Goal: Task Accomplishment & Management: Complete application form

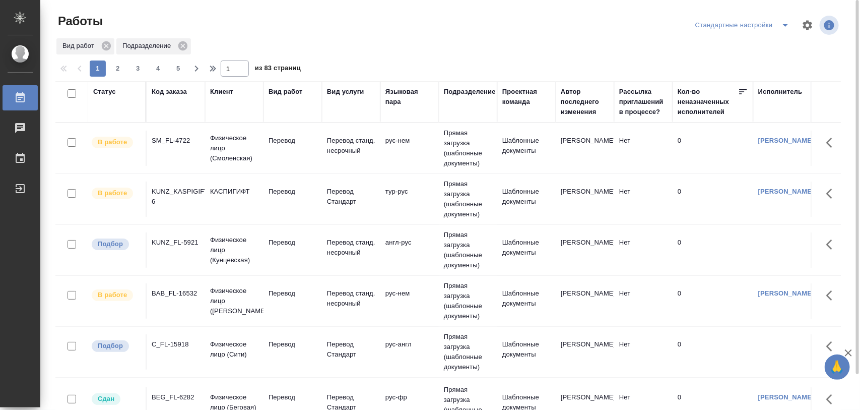
click at [178, 348] on div "C_FL-15918" at bounding box center [176, 344] width 48 height 10
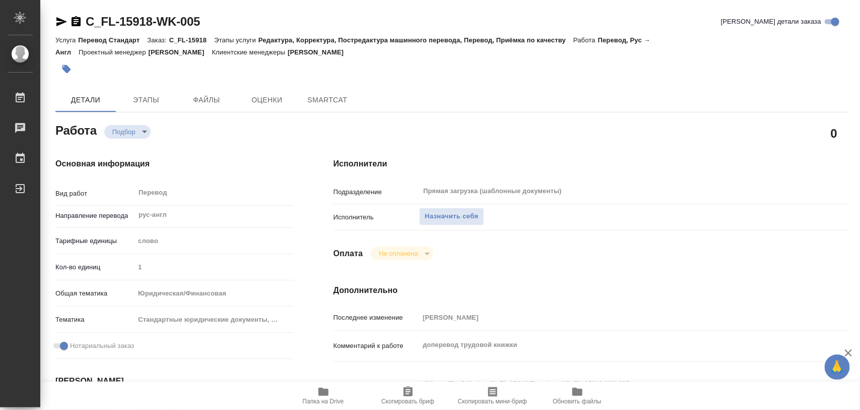
type textarea "x"
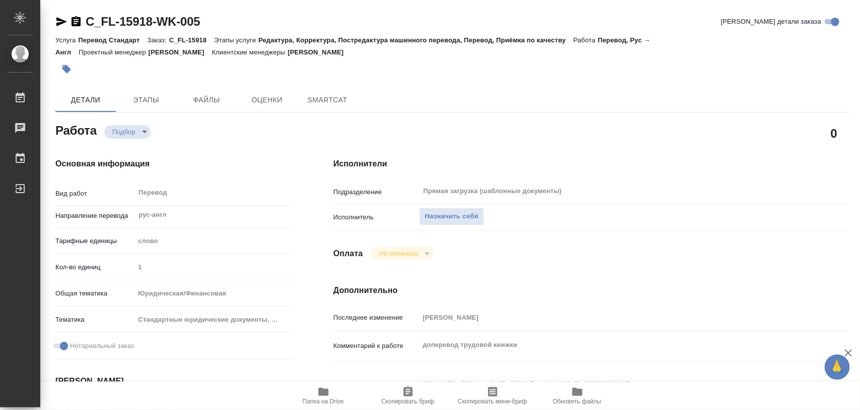
type textarea "x"
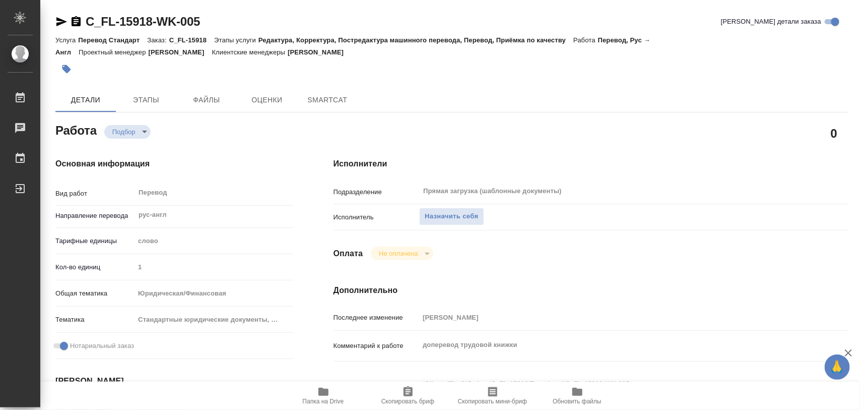
type textarea "x"
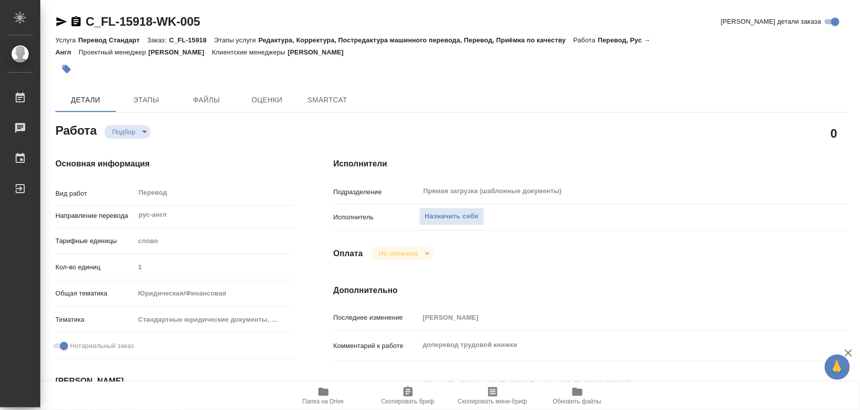
type textarea "x"
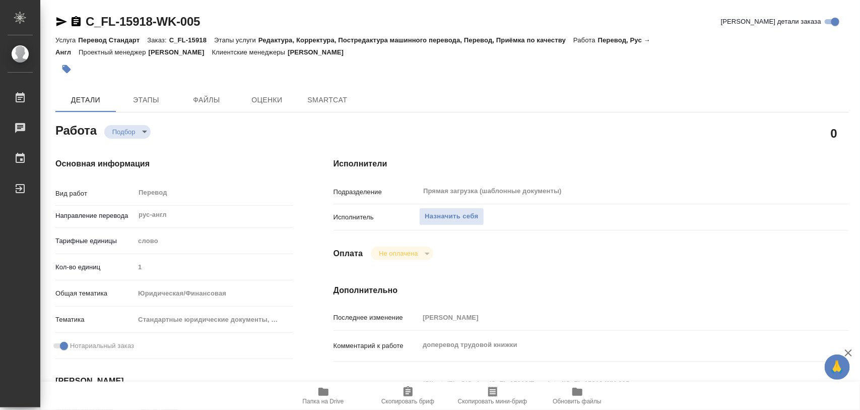
type textarea "x"
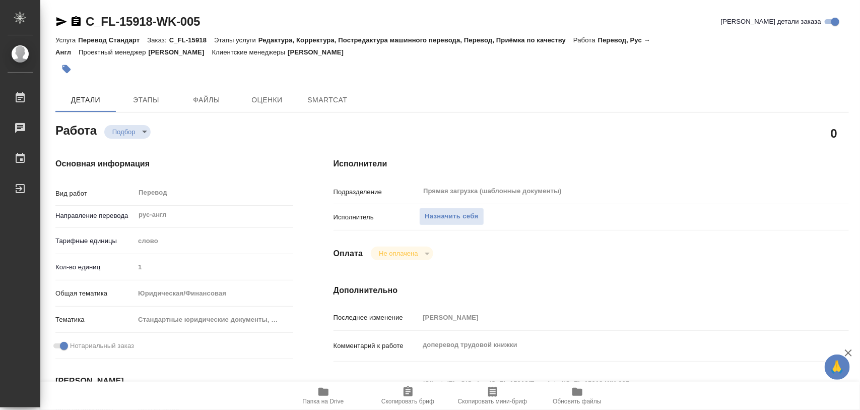
type textarea "x"
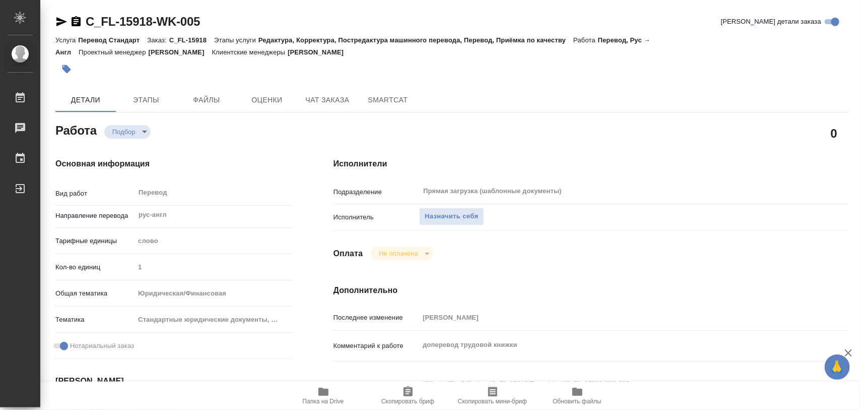
type textarea "x"
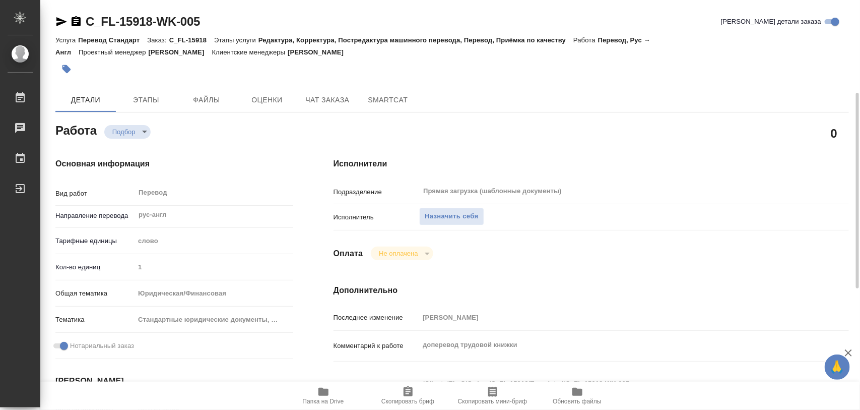
scroll to position [63, 0]
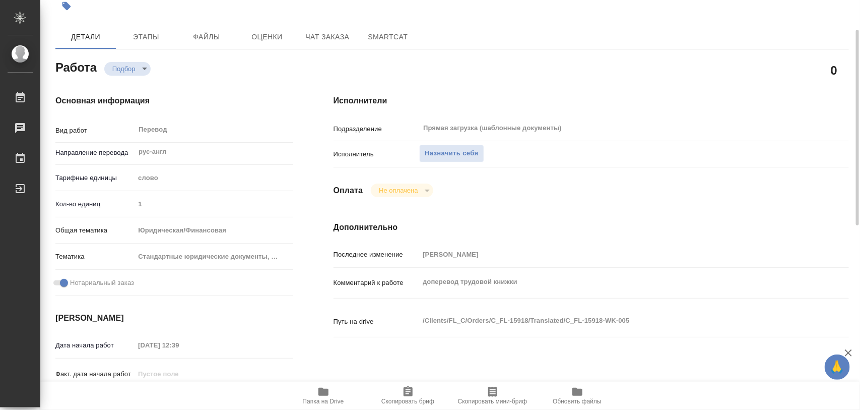
type textarea "x"
